Goal: Complete application form

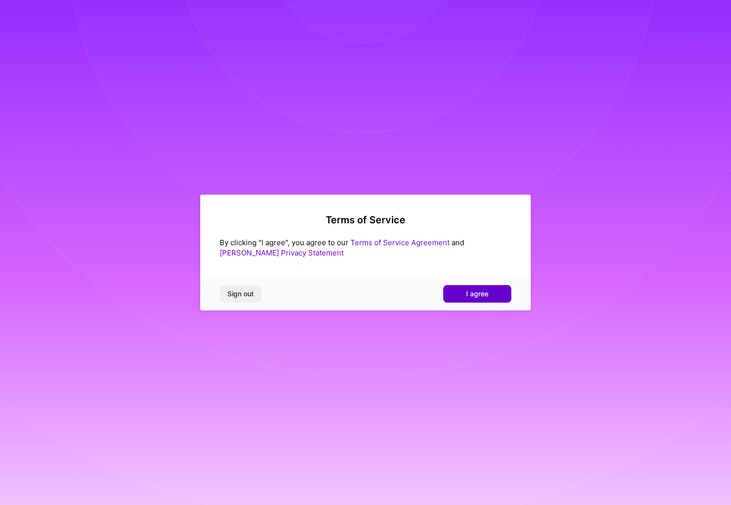
click at [477, 292] on span "I agree" at bounding box center [477, 294] width 22 height 10
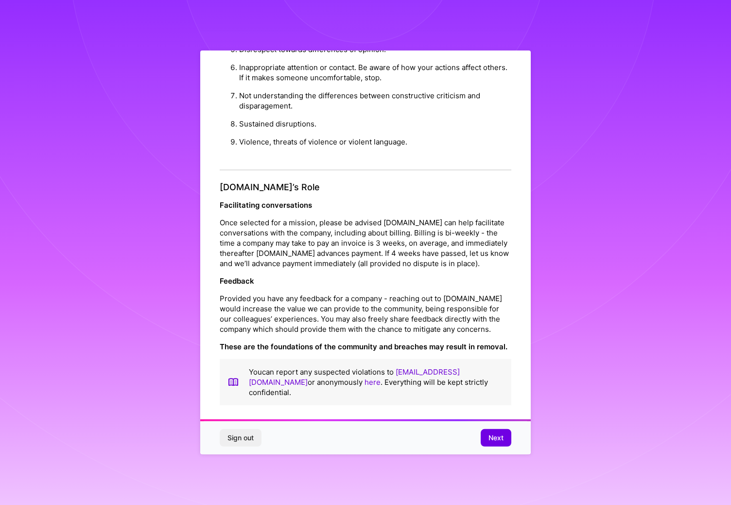
scroll to position [14, 0]
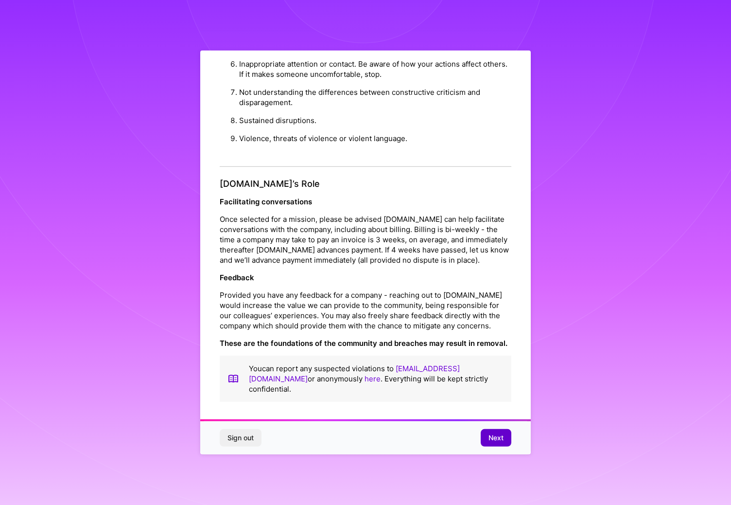
click at [499, 439] on span "Next" at bounding box center [496, 438] width 15 height 10
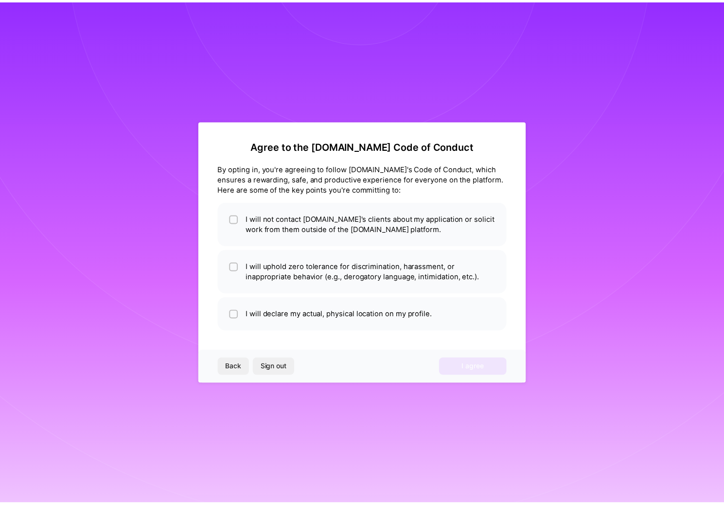
scroll to position [0, 0]
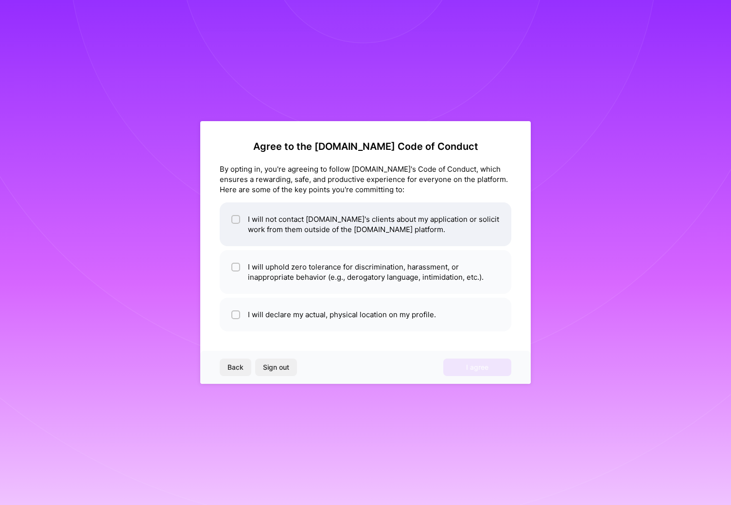
click at [245, 220] on li "I will not contact [DOMAIN_NAME]'s clients about my application or solicit work…" at bounding box center [366, 224] width 292 height 44
checkbox input "true"
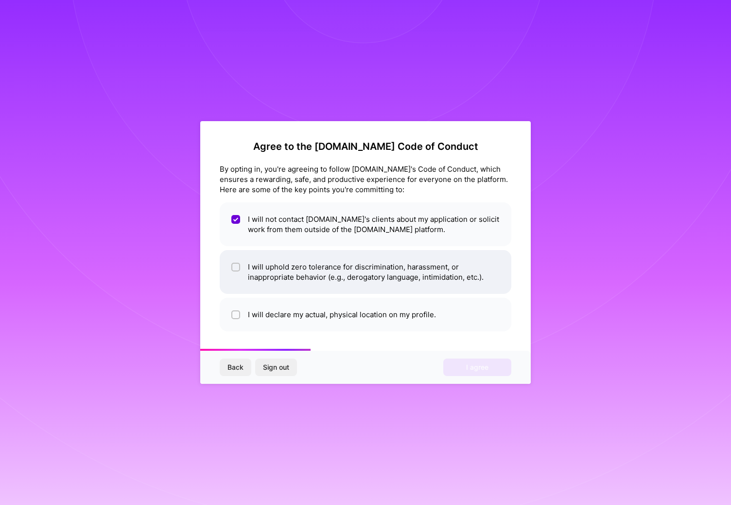
click at [278, 279] on li "I will uphold zero tolerance for discrimination, harassment, or inappropriate b…" at bounding box center [366, 272] width 292 height 44
checkbox input "true"
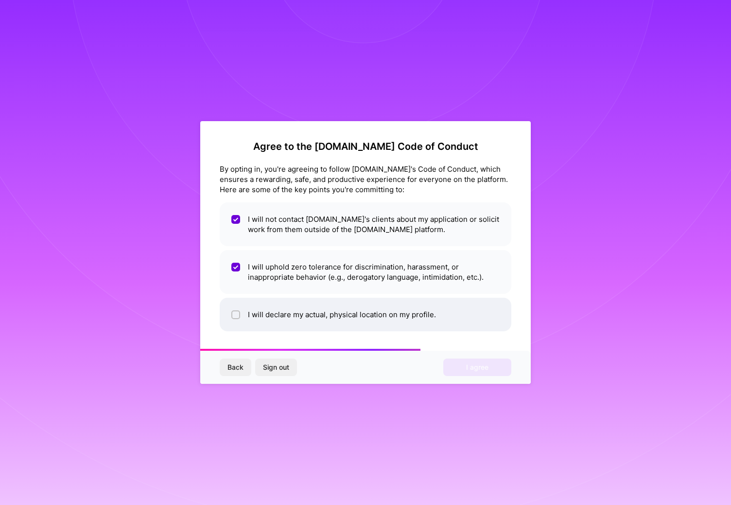
click at [279, 320] on li "I will declare my actual, physical location on my profile." at bounding box center [366, 315] width 292 height 34
checkbox input "true"
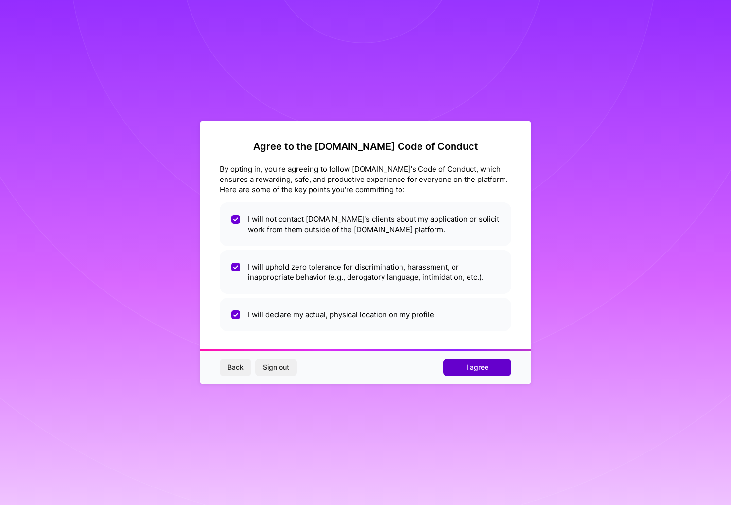
click at [454, 365] on button "I agree" at bounding box center [478, 367] width 68 height 18
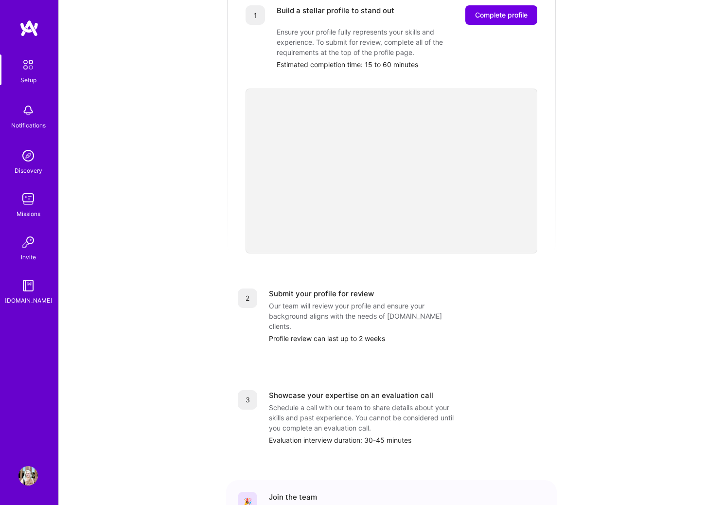
scroll to position [234, 0]
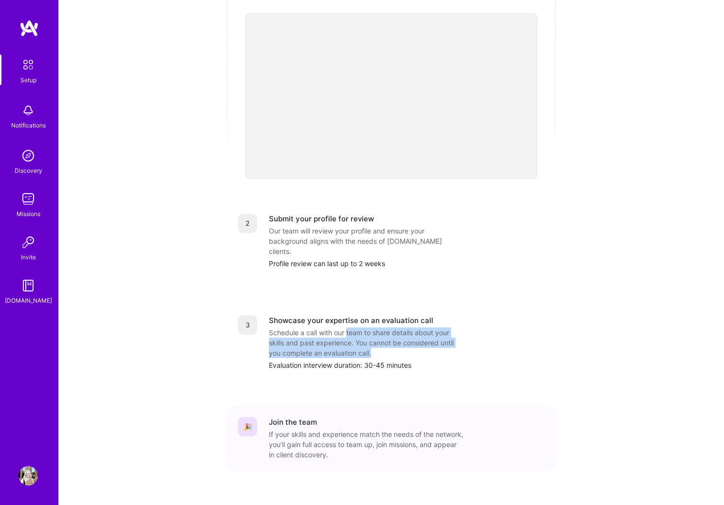
drag, startPoint x: 348, startPoint y: 313, endPoint x: 406, endPoint y: 331, distance: 61.1
click at [406, 331] on div "Schedule a call with our team to share details about your skills and past exper…" at bounding box center [366, 342] width 195 height 31
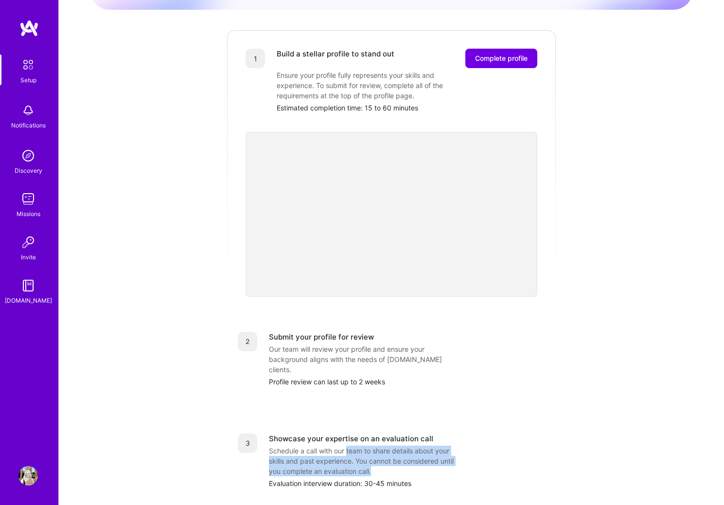
scroll to position [63, 0]
